Goal: Information Seeking & Learning: Learn about a topic

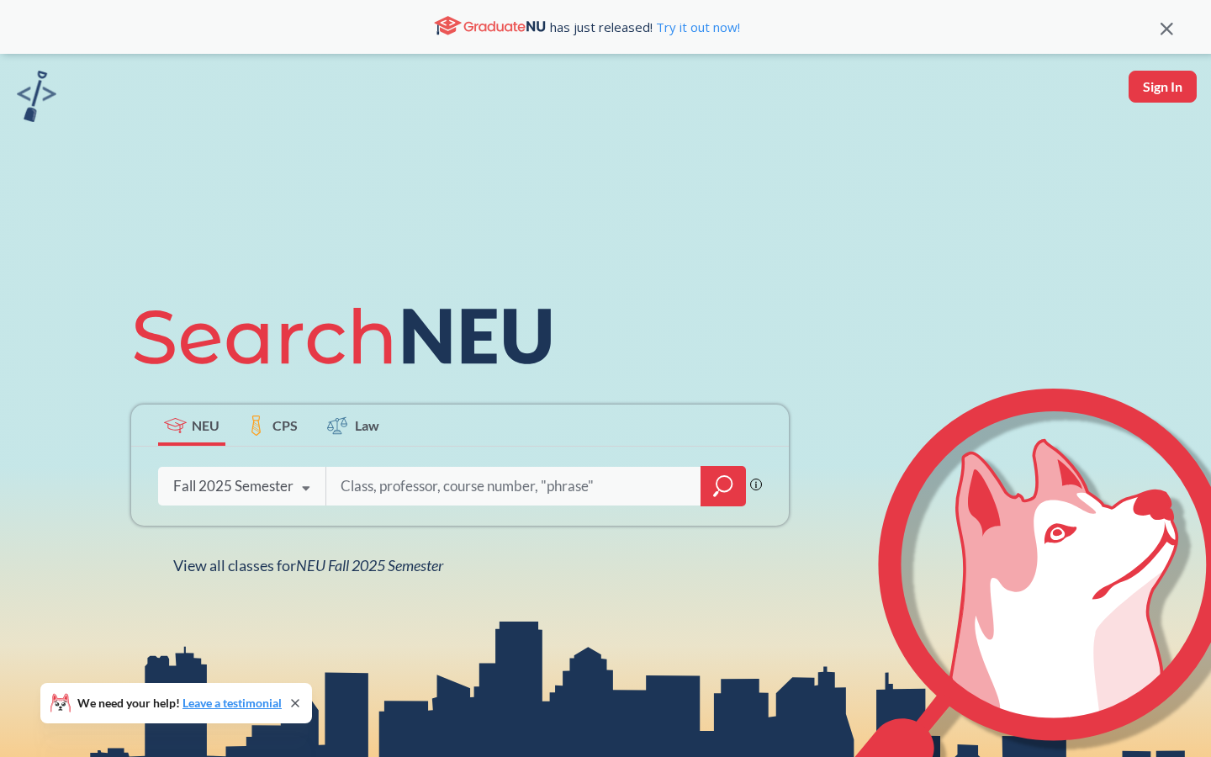
click at [299, 490] on icon at bounding box center [306, 488] width 32 height 47
click at [399, 493] on input "search" at bounding box center [514, 486] width 350 height 35
type input "pharmaceutics"
click at [720, 506] on div at bounding box center [723, 486] width 45 height 40
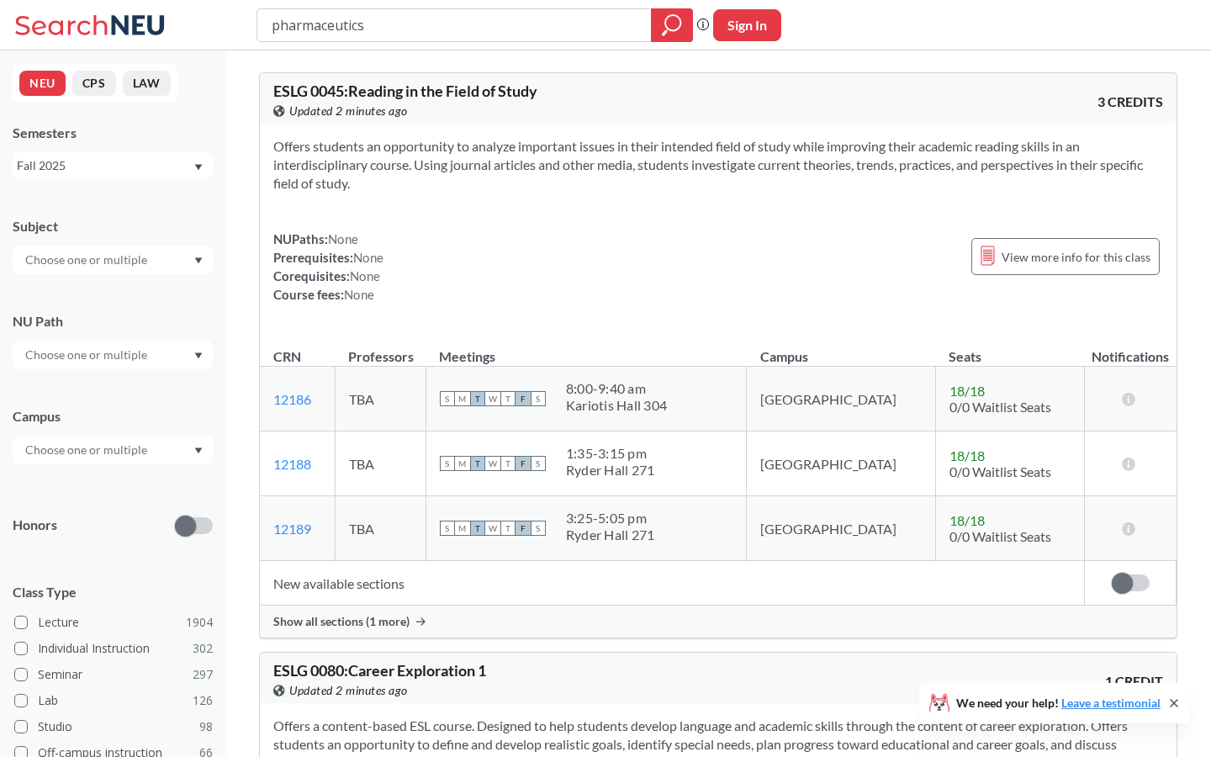
click at [190, 248] on div at bounding box center [113, 260] width 200 height 29
click at [391, 287] on div "NUPaths: None Prerequisites: None Corequisites: None Course fees: None View mor…" at bounding box center [718, 267] width 890 height 74
click at [161, 350] on div at bounding box center [113, 355] width 200 height 29
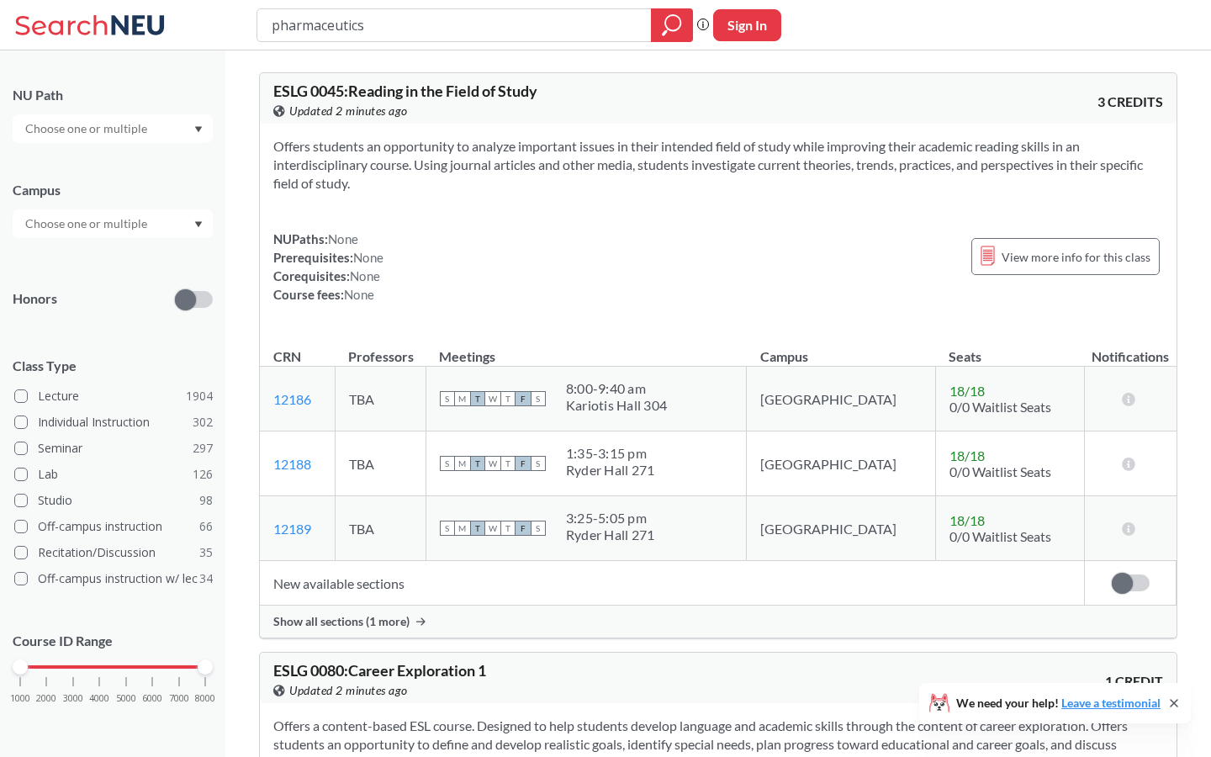
scroll to position [225, 0]
click at [431, 192] on section "Offers students an opportunity to analyze important issues in their intended fi…" at bounding box center [718, 165] width 890 height 56
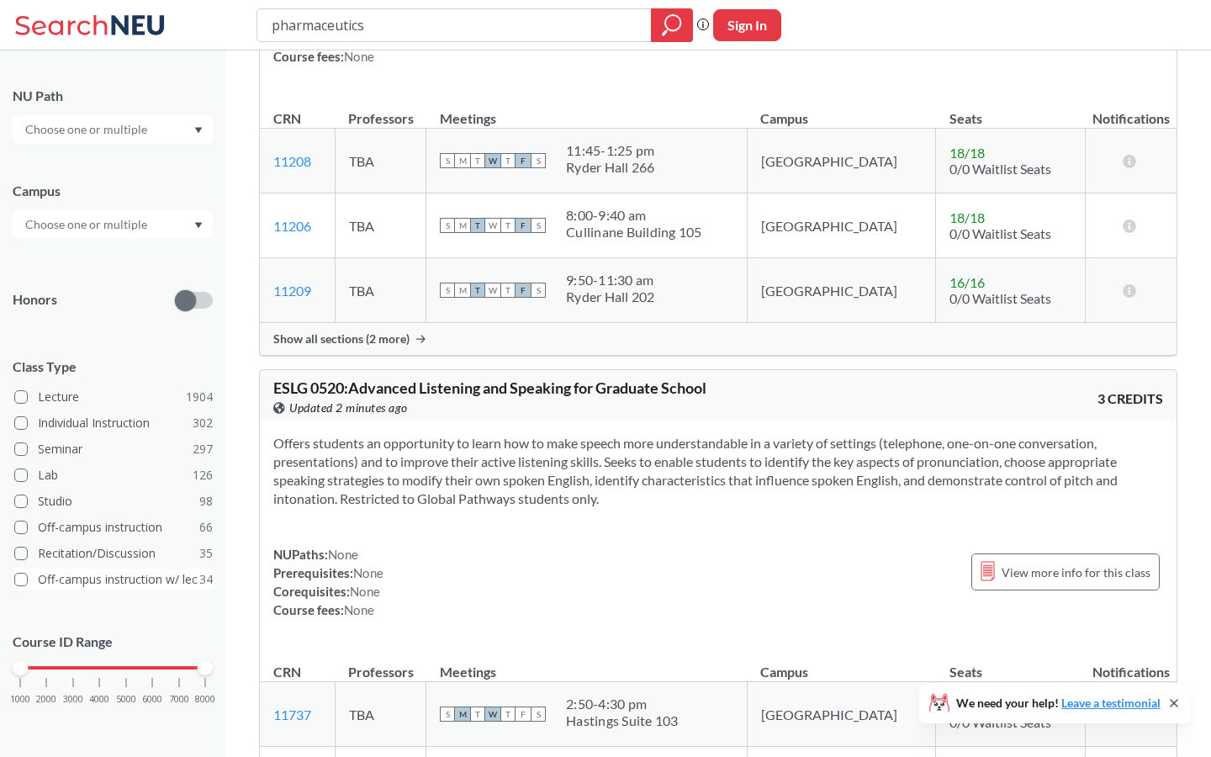
scroll to position [3672, 0]
click at [122, 664] on div "1000 2000 3000 4000 5000 6000 7000 8000" at bounding box center [112, 668] width 185 height 12
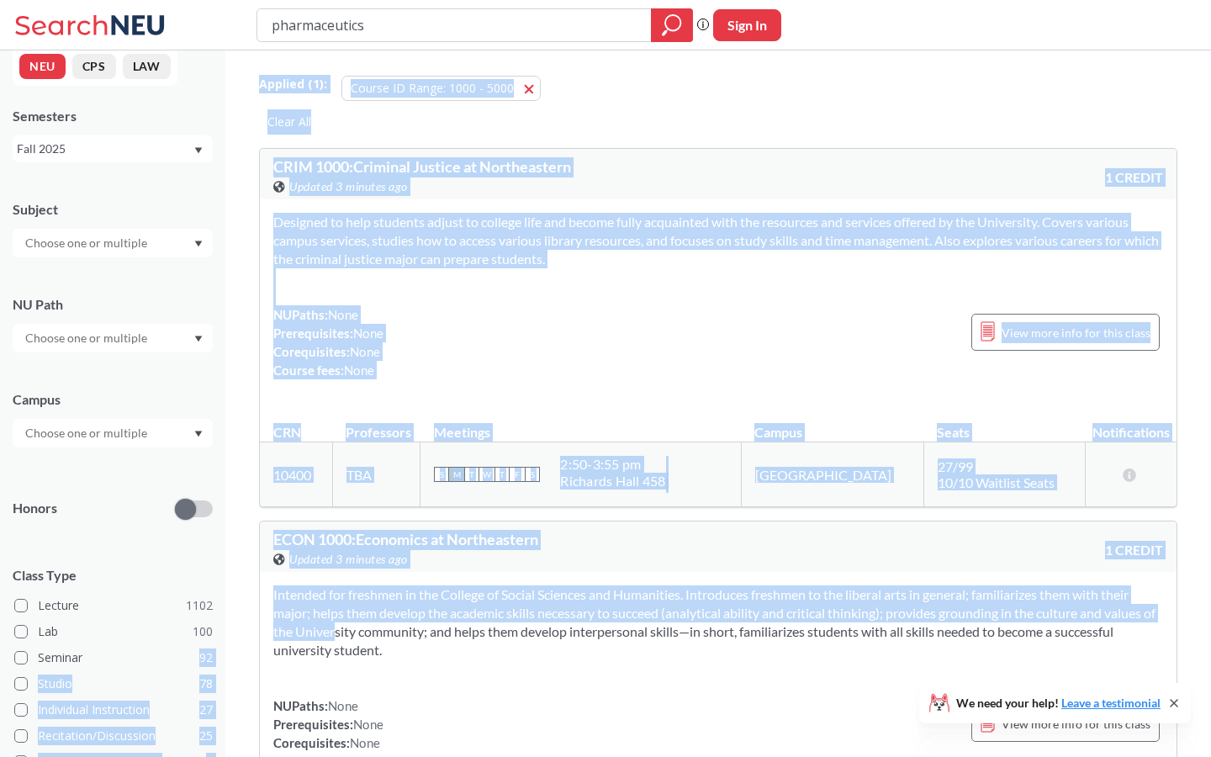
drag, startPoint x: 124, startPoint y: 666, endPoint x: 332, endPoint y: 643, distance: 210.0
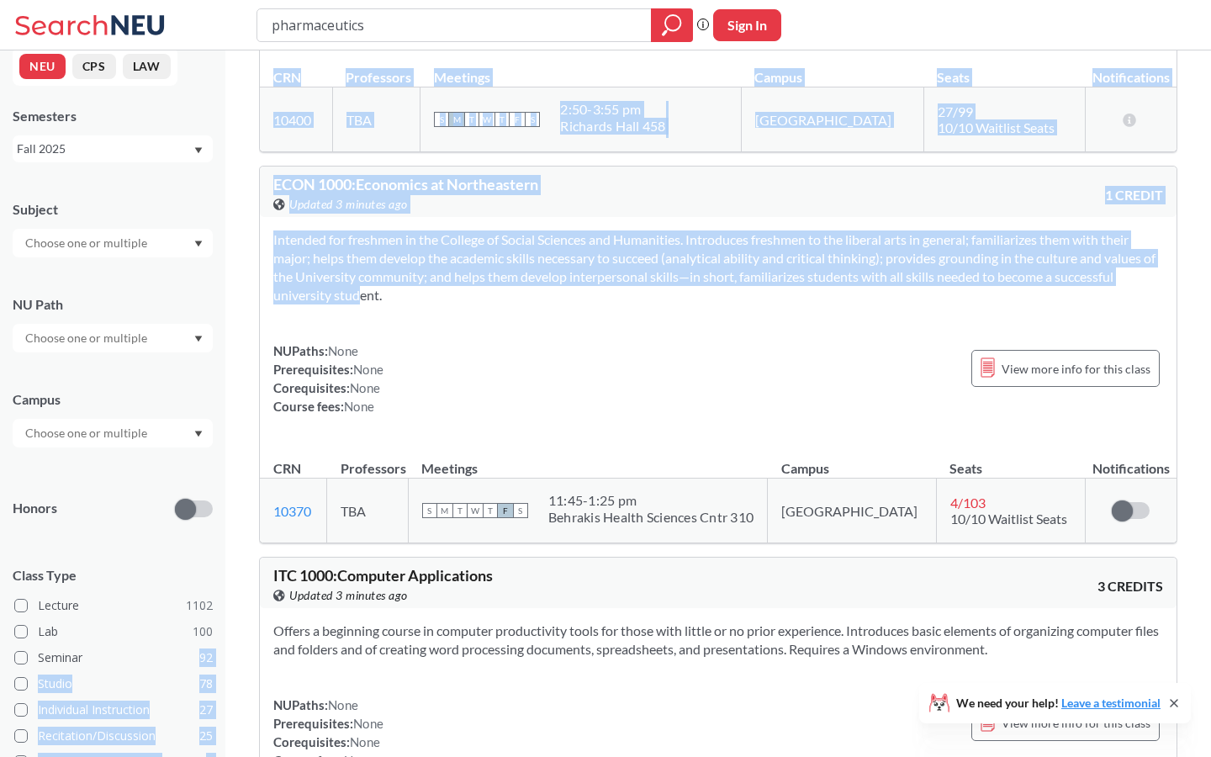
scroll to position [496, 0]
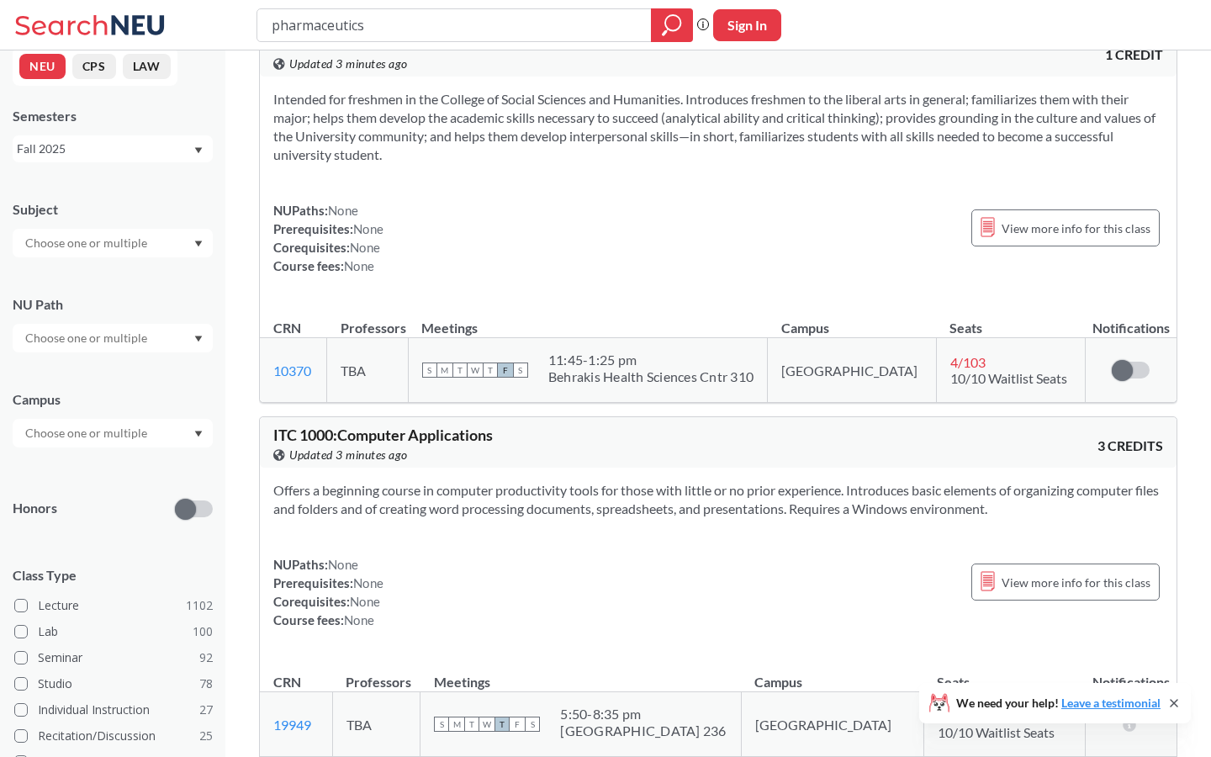
click at [418, 564] on div "NUPaths: None Prerequisites: None Corequisites: None Course fees: None View mor…" at bounding box center [718, 592] width 890 height 74
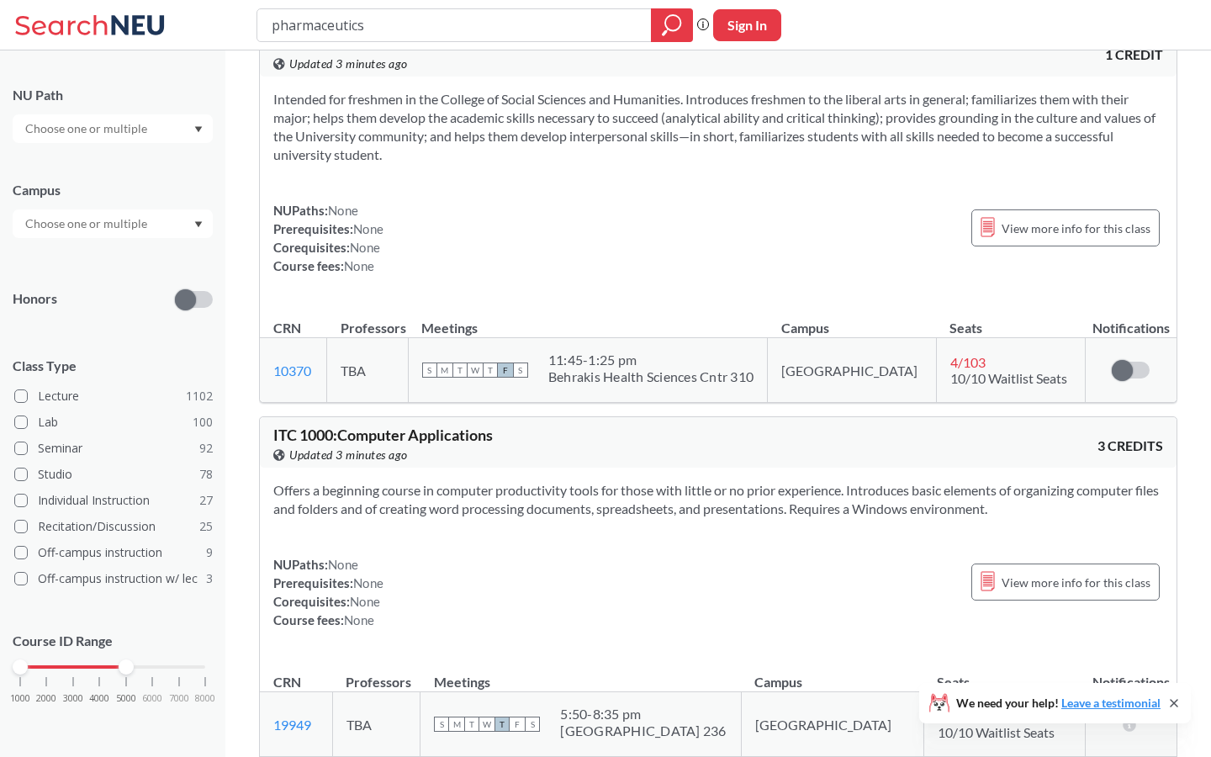
scroll to position [225, 0]
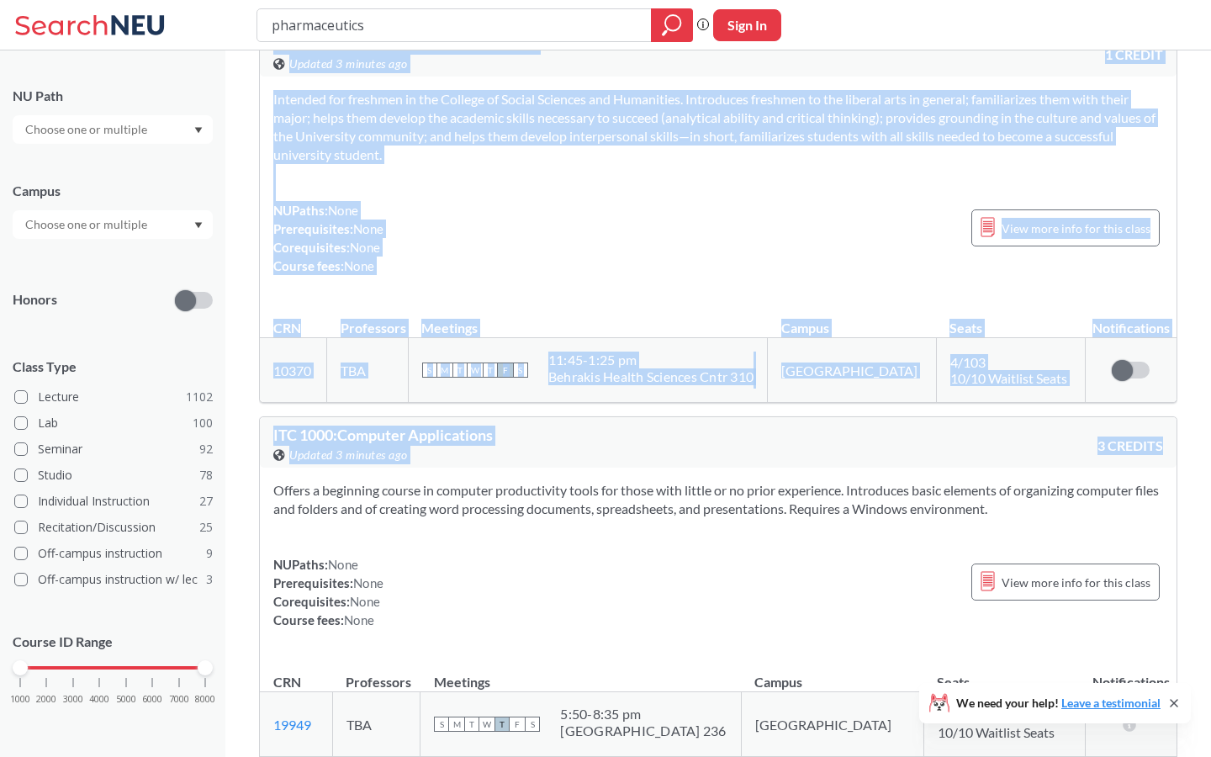
drag, startPoint x: 121, startPoint y: 670, endPoint x: 238, endPoint y: 671, distance: 116.9
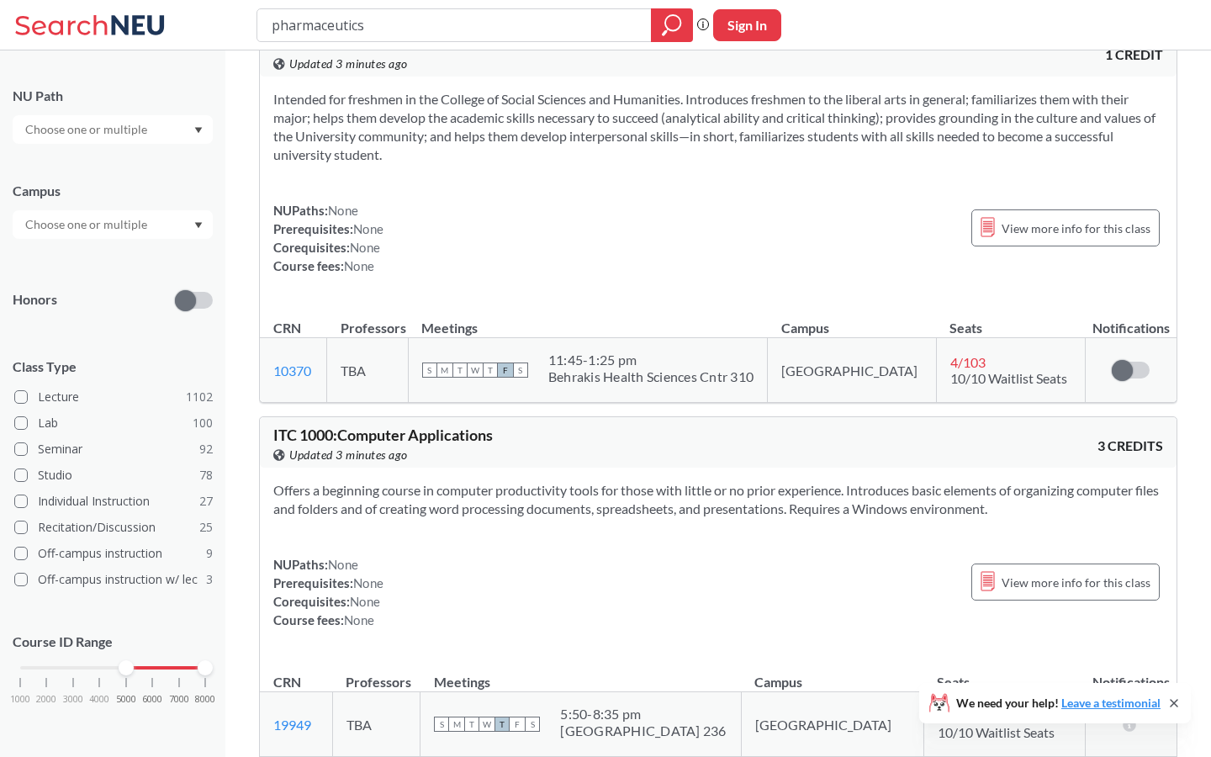
drag, startPoint x: 17, startPoint y: 665, endPoint x: 127, endPoint y: 670, distance: 110.3
click at [127, 670] on div at bounding box center [126, 667] width 15 height 15
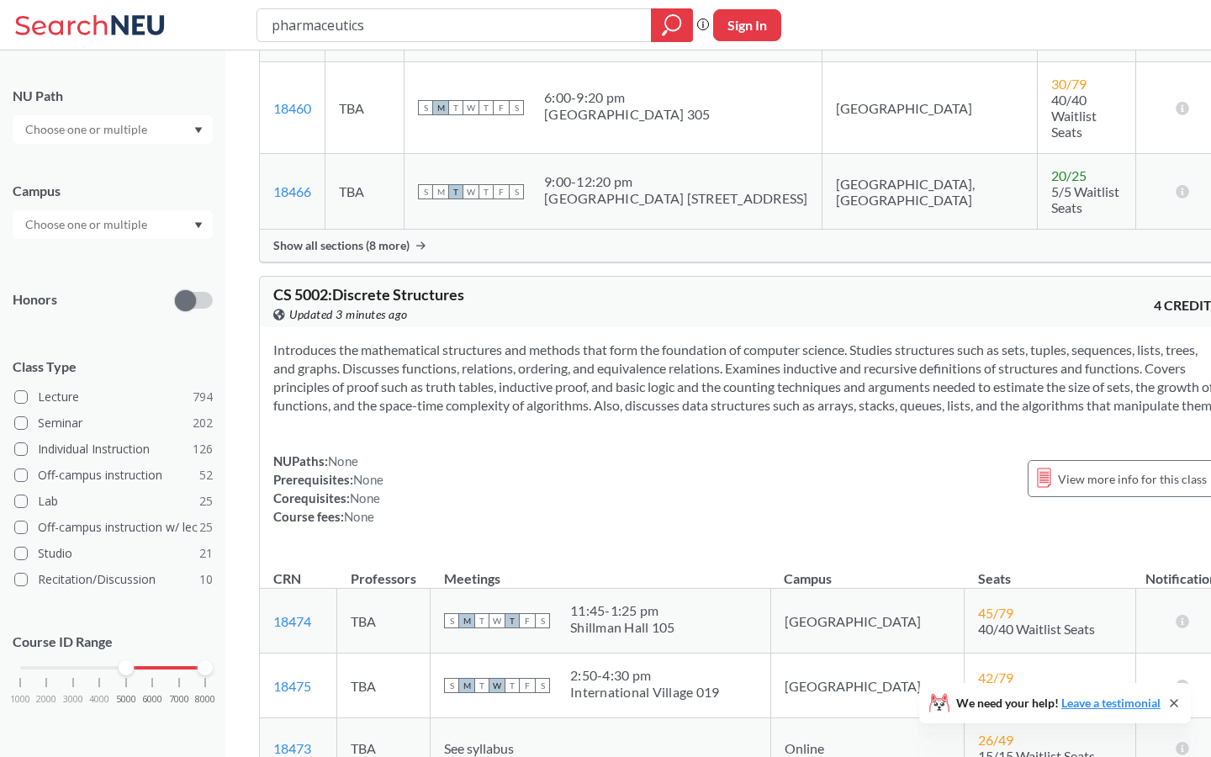
click at [195, 227] on icon "Dropdown arrow" at bounding box center [198, 225] width 8 height 7
click at [129, 252] on div "[GEOGRAPHIC_DATA] ( 807 )" at bounding box center [113, 262] width 200 height 46
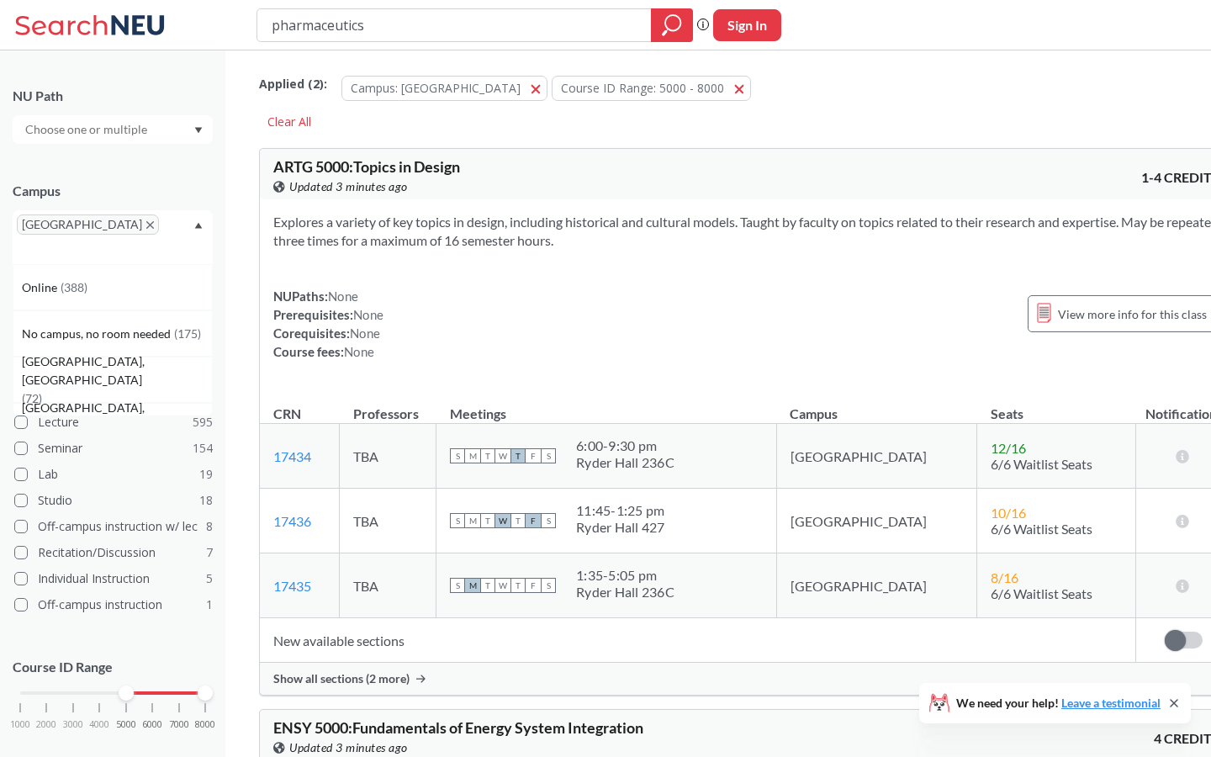
click at [160, 130] on div at bounding box center [113, 129] width 200 height 29
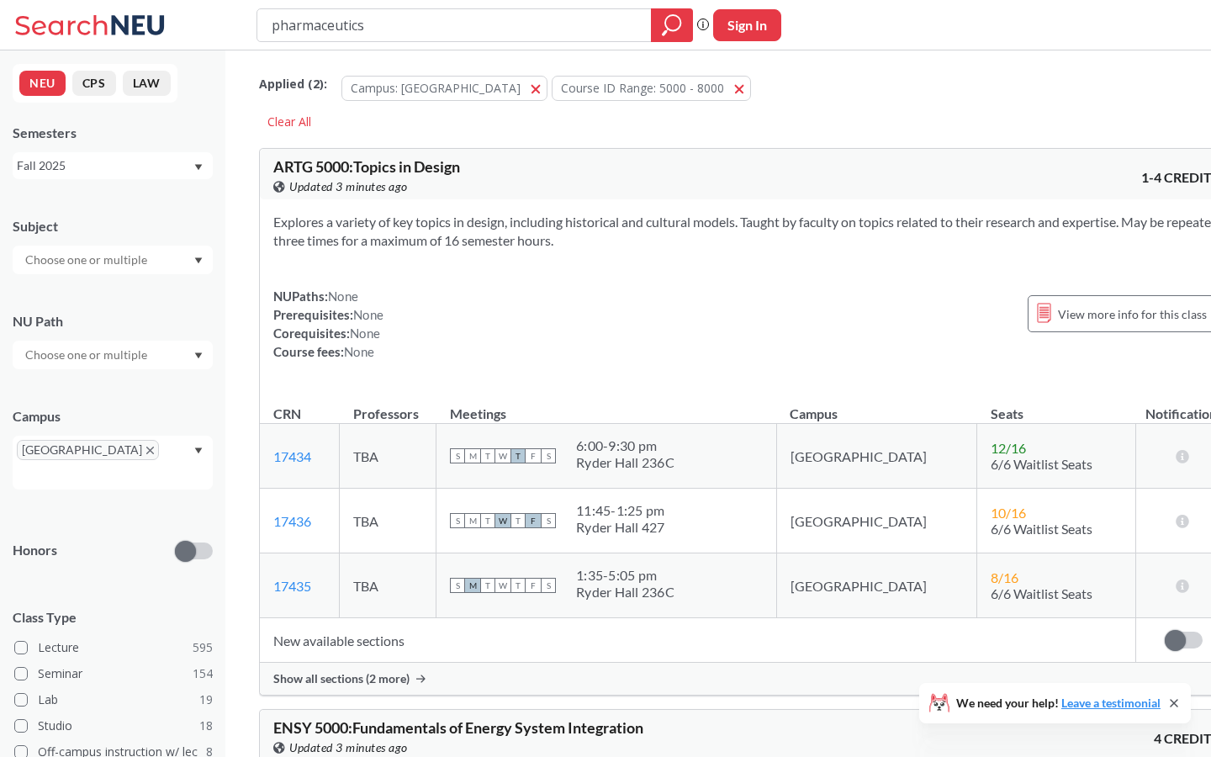
click at [182, 251] on div at bounding box center [113, 260] width 200 height 29
click at [155, 333] on div "BIOT ( 16 ) Biotechnology" at bounding box center [113, 315] width 200 height 46
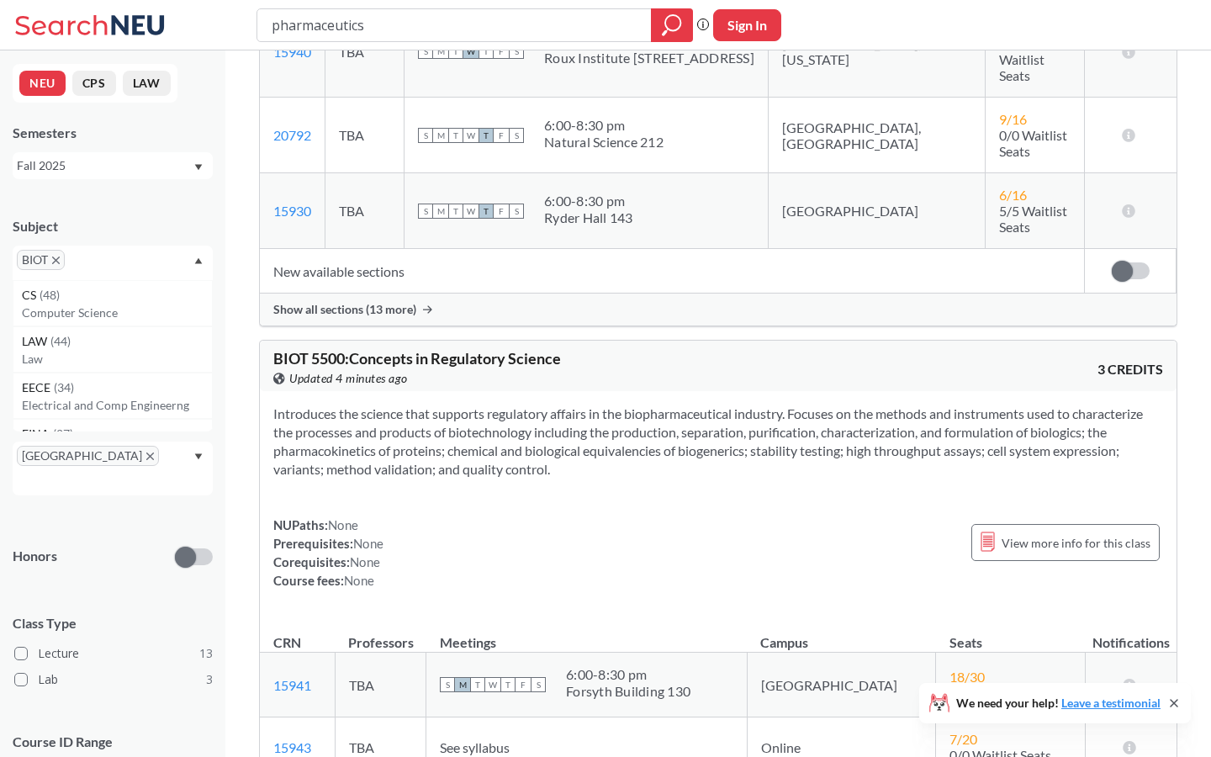
scroll to position [2516, 0]
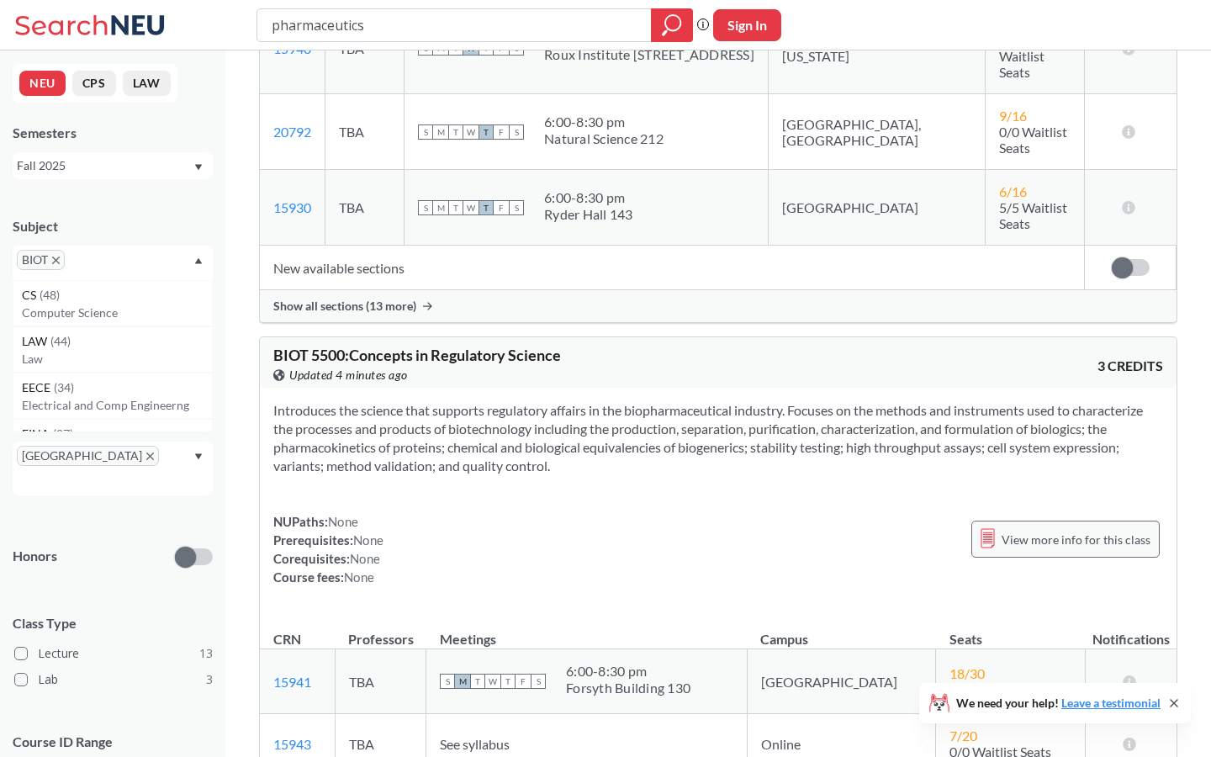
click at [1035, 529] on span "View more info for this class" at bounding box center [1076, 539] width 149 height 21
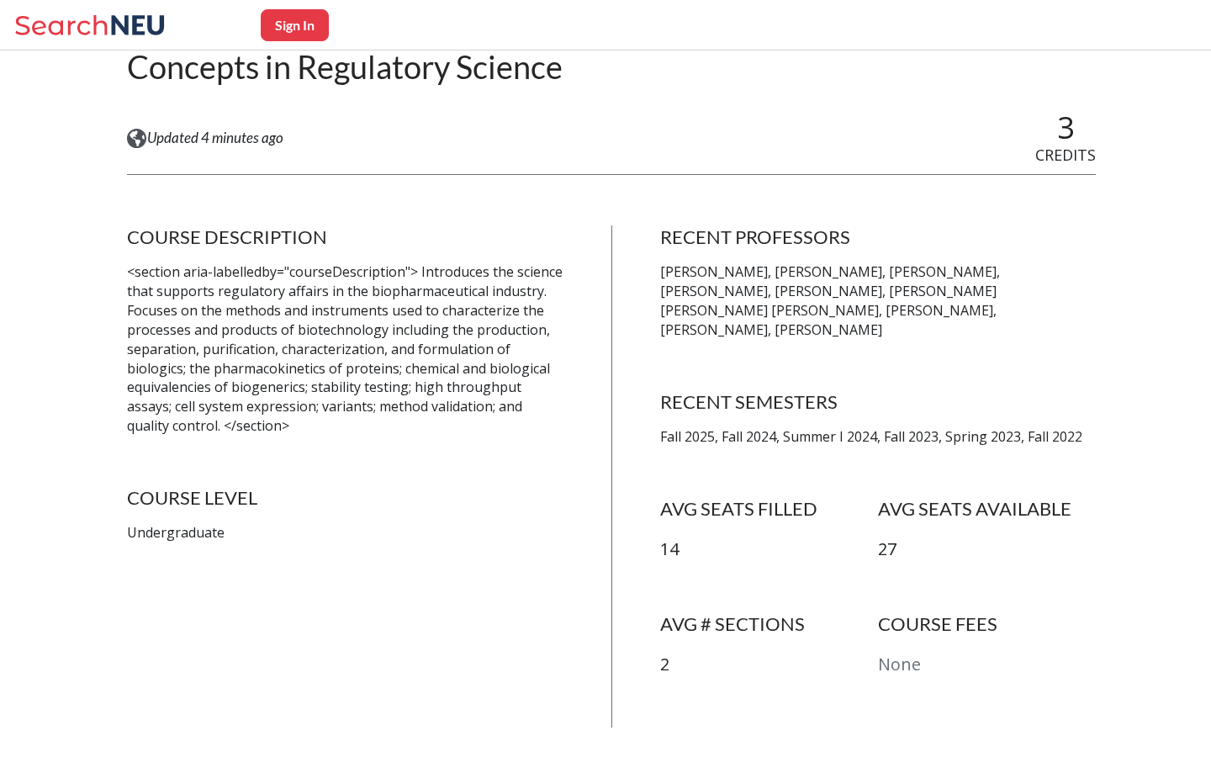
scroll to position [193, 0]
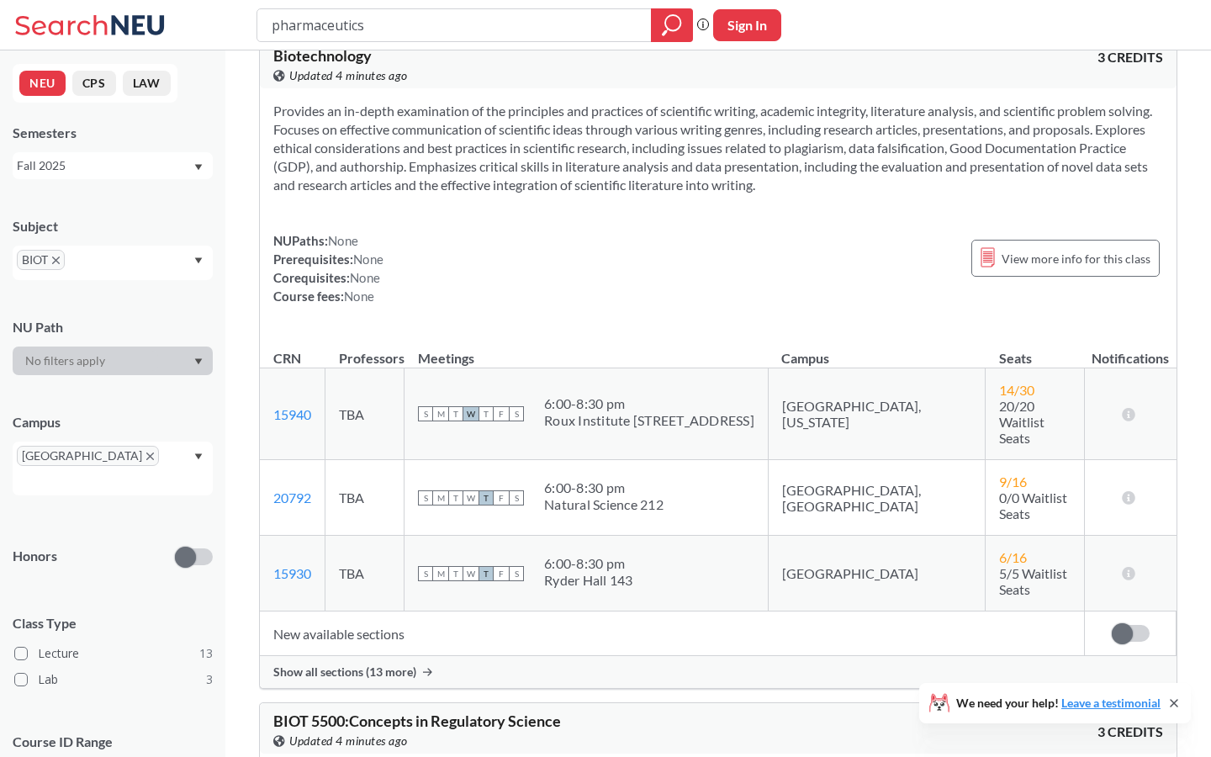
scroll to position [2149, 0]
